Goal: Task Accomplishment & Management: Use online tool/utility

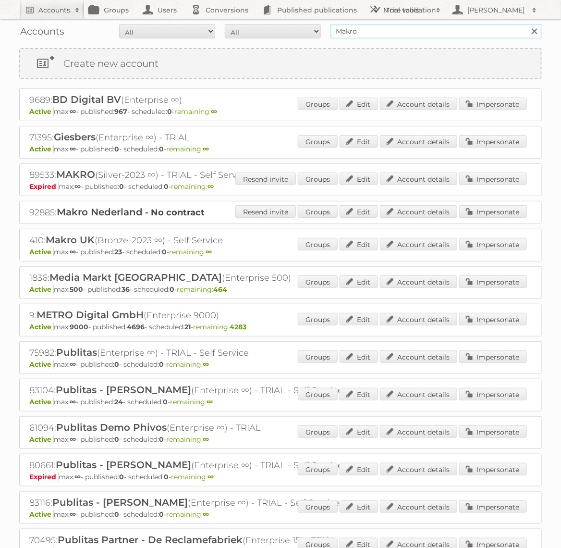
click at [405, 27] on input "Makro" at bounding box center [436, 31] width 211 height 14
type input "Action PIA"
click at [527, 24] on input "Search" at bounding box center [534, 31] width 14 height 14
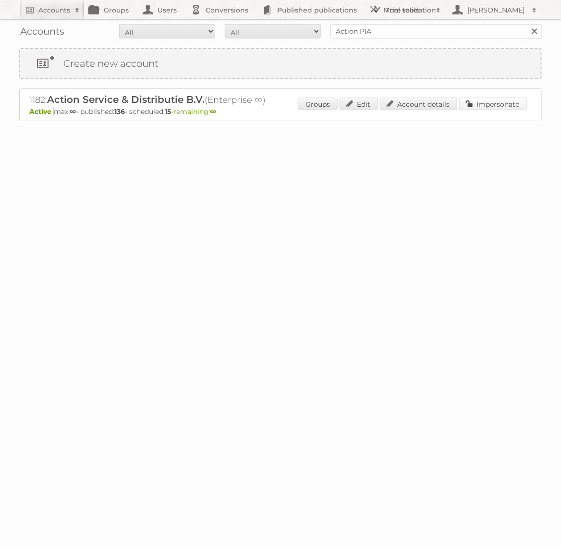
click at [474, 102] on link "Impersonate" at bounding box center [493, 104] width 68 height 12
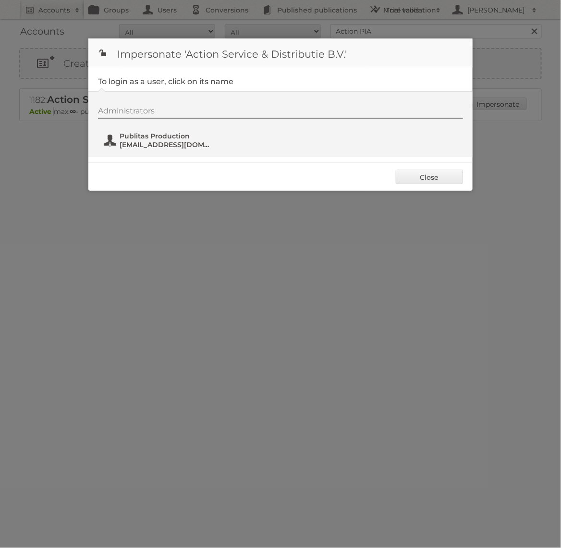
click at [150, 135] on span "Publitas Production" at bounding box center [166, 136] width 93 height 9
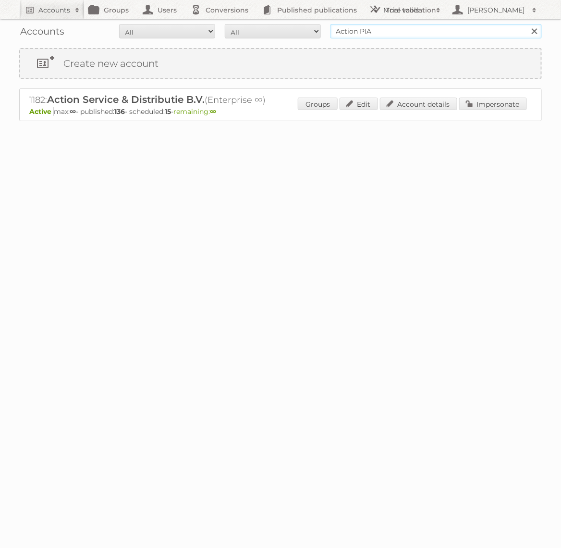
click at [453, 31] on input "Action PIA" at bounding box center [436, 31] width 211 height 14
type input "Gamma"
click at [527, 24] on input "Search" at bounding box center [534, 31] width 14 height 14
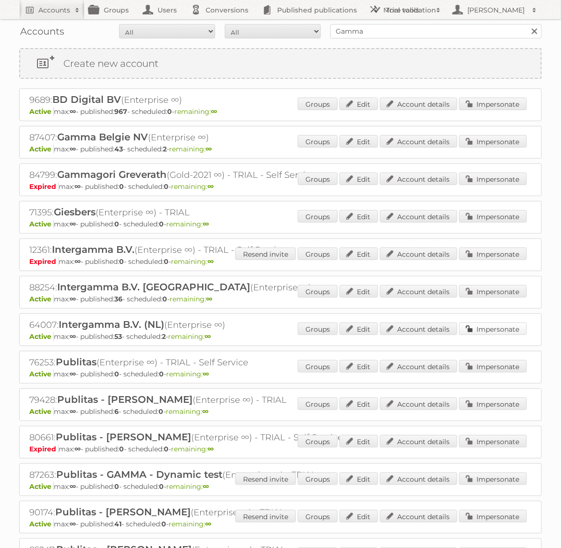
click at [488, 329] on link "Impersonate" at bounding box center [493, 328] width 68 height 12
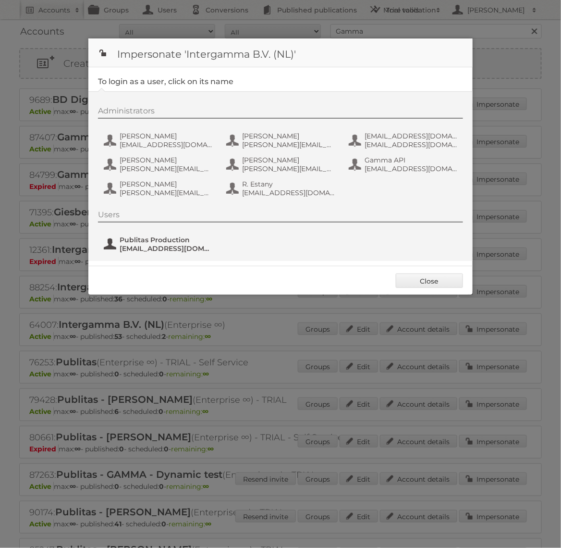
click at [147, 241] on span "Publitas Production" at bounding box center [166, 239] width 93 height 9
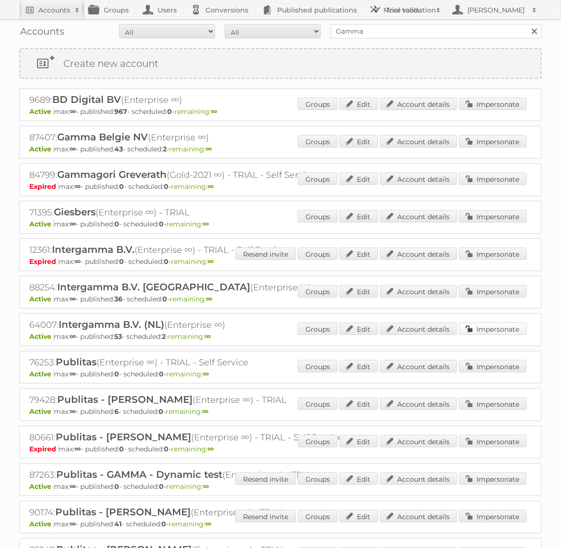
click at [502, 323] on link "Impersonate" at bounding box center [493, 328] width 68 height 12
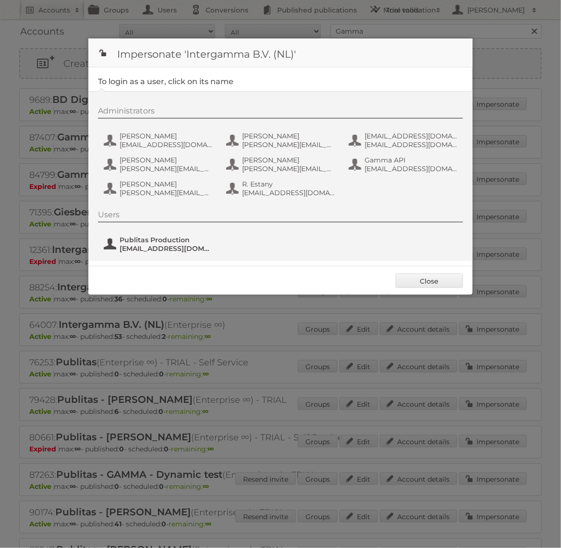
click at [175, 245] on span "[EMAIL_ADDRESS][DOMAIN_NAME]" at bounding box center [166, 248] width 93 height 9
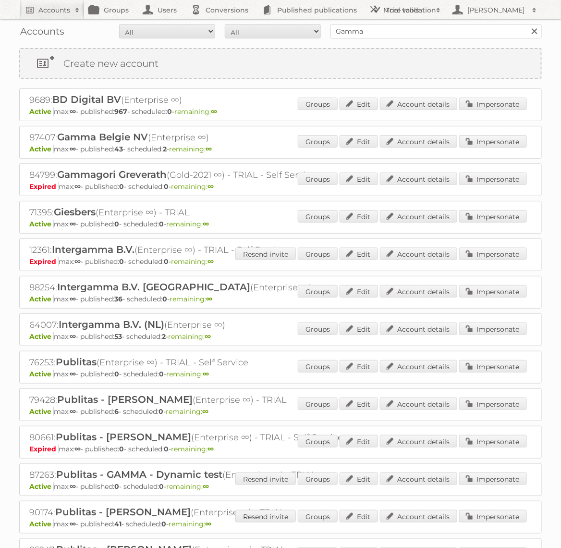
click at [518, 333] on div "Groups Edit Account details Impersonate" at bounding box center [412, 329] width 229 height 14
click at [510, 327] on link "Impersonate" at bounding box center [493, 328] width 68 height 12
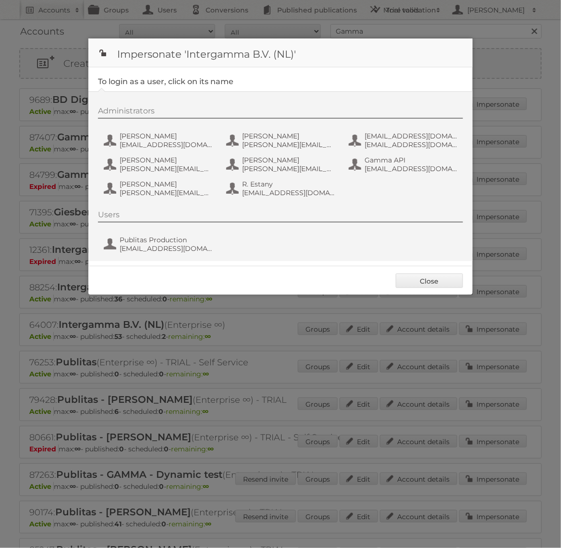
click at [166, 231] on div "Users Publitas Production [EMAIL_ADDRESS][DOMAIN_NAME]" at bounding box center [285, 233] width 375 height 46
click at [166, 244] on span "[EMAIL_ADDRESS][DOMAIN_NAME]" at bounding box center [166, 248] width 93 height 9
